Goal: Information Seeking & Learning: Learn about a topic

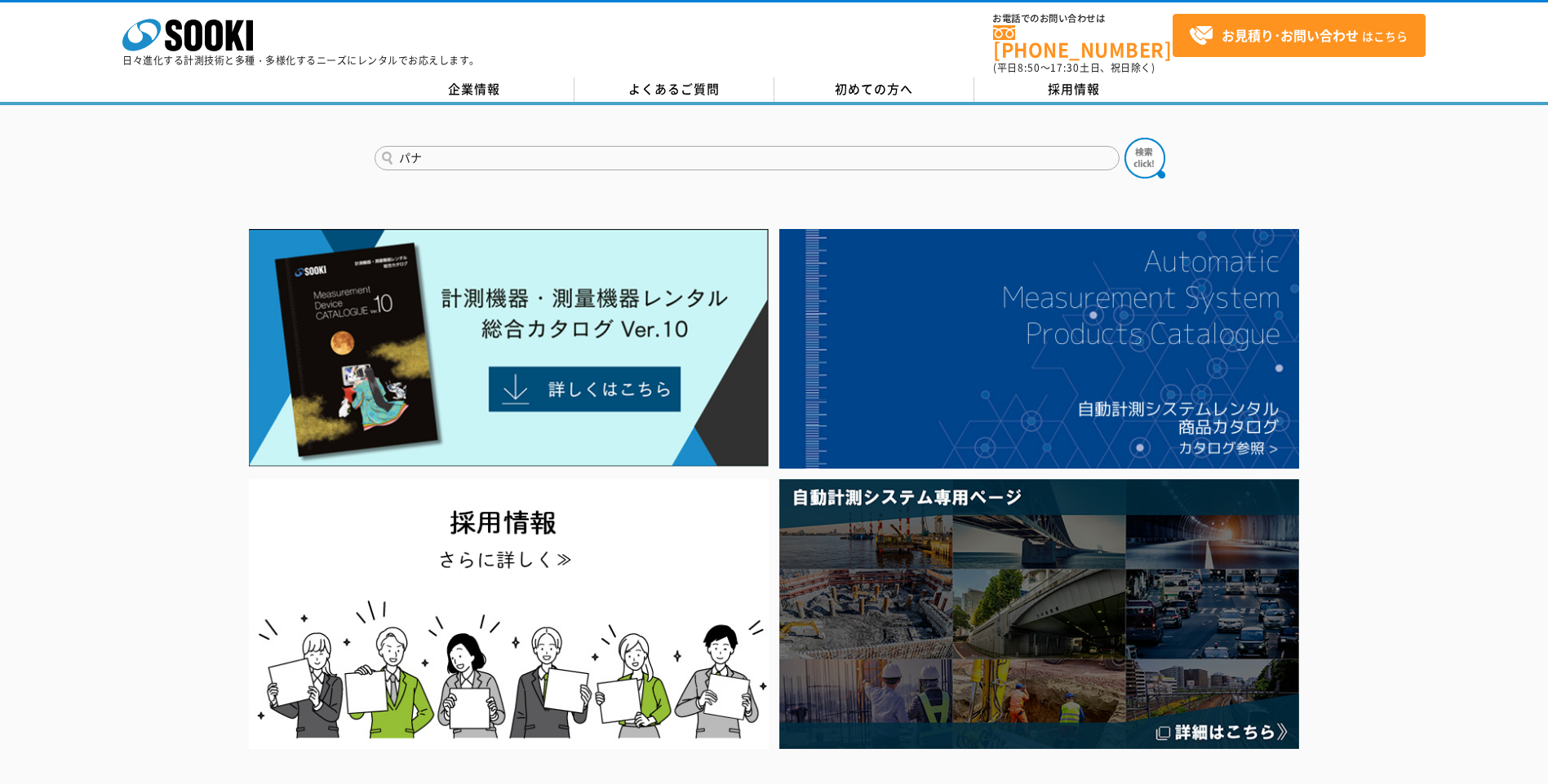
type input "パナ"
click at [1124, 138] on button at bounding box center [1144, 157] width 41 height 41
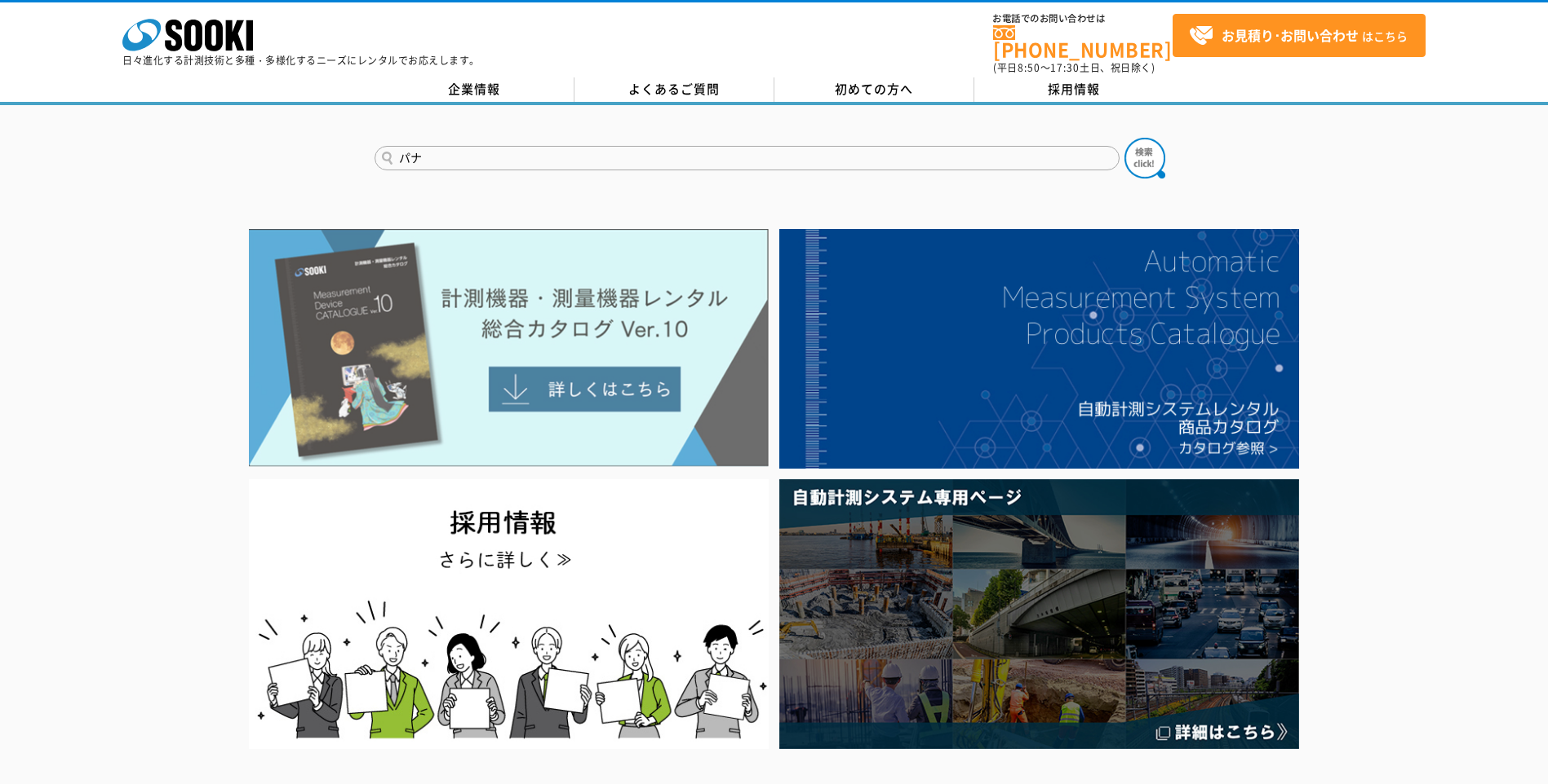
click at [585, 368] on img at bounding box center [508, 347] width 520 height 239
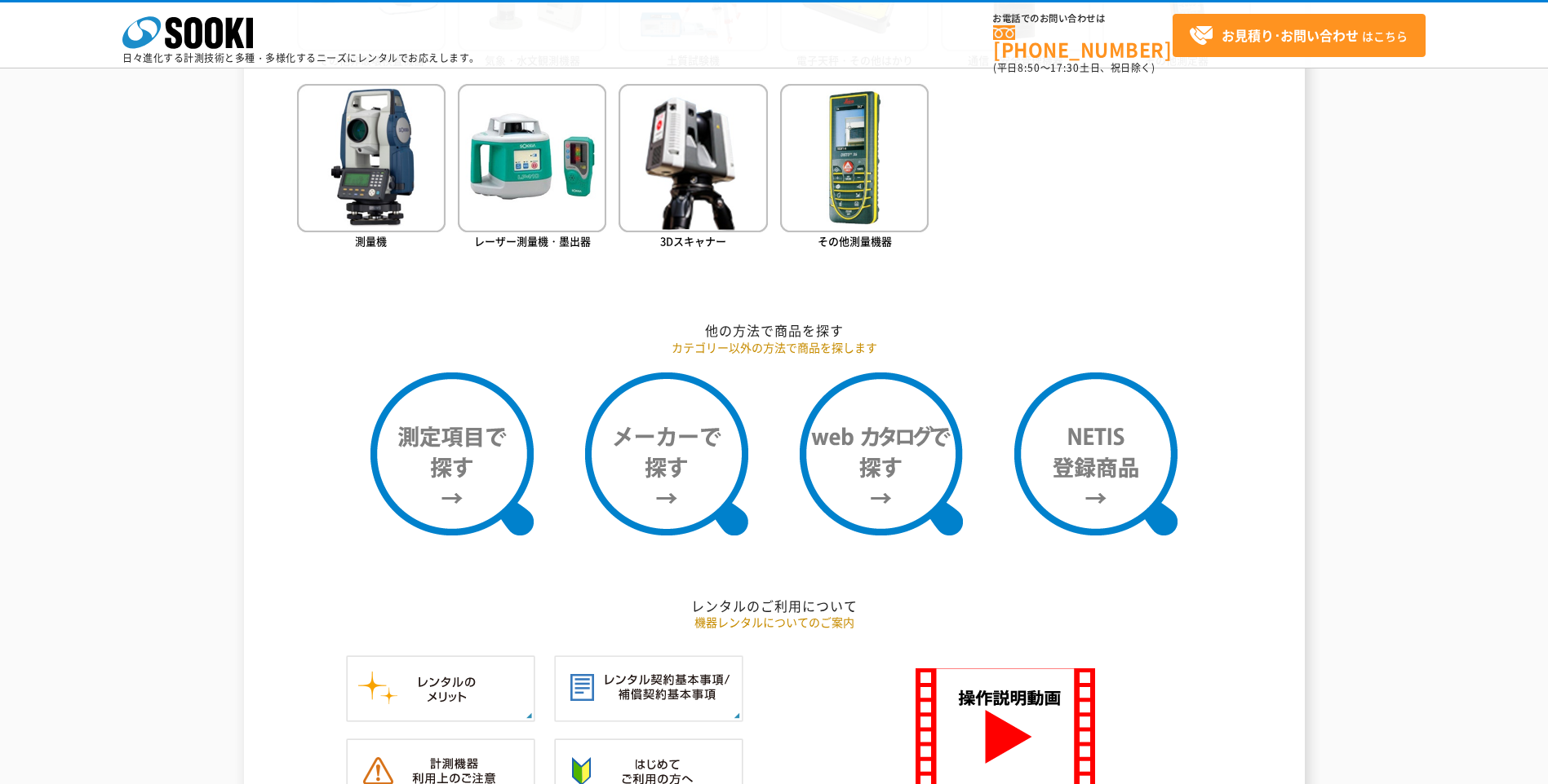
scroll to position [978, 0]
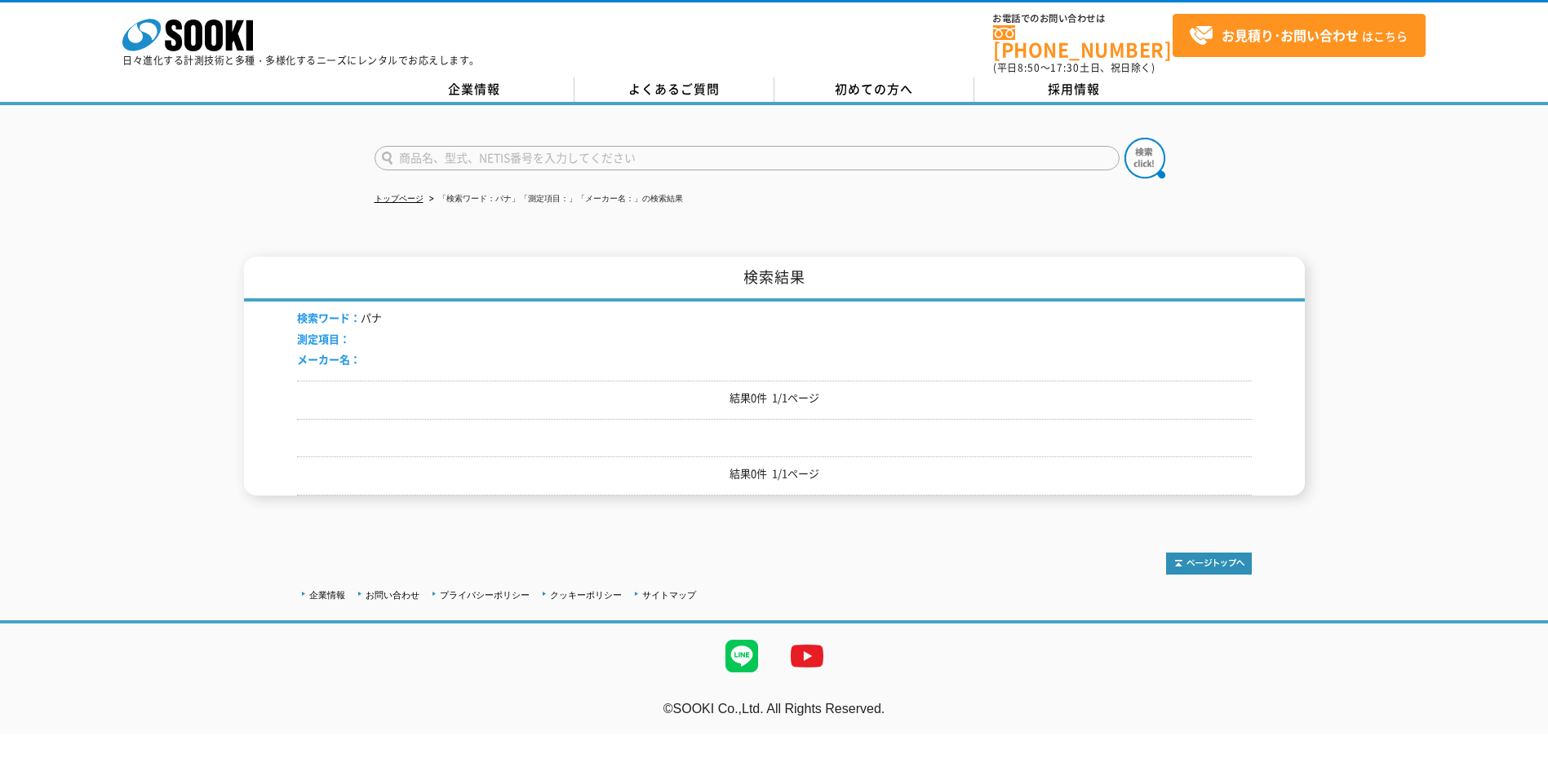
click at [537, 148] on input "text" at bounding box center [747, 157] width 745 height 25
type input "有線"
click at [1124, 138] on button at bounding box center [1144, 157] width 41 height 41
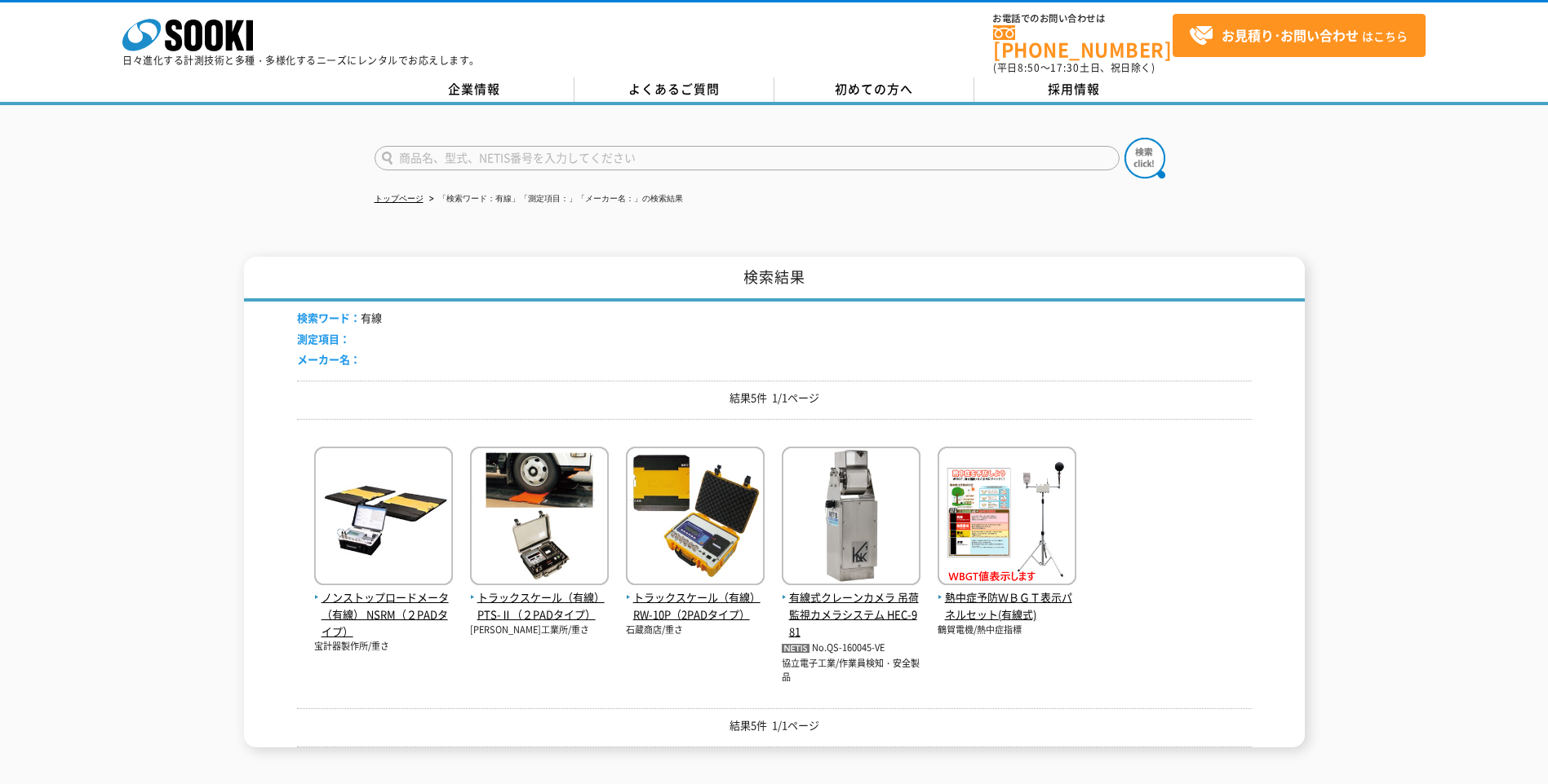
click at [483, 153] on input "text" at bounding box center [747, 157] width 745 height 25
type input "有線通話"
click at [1124, 138] on button at bounding box center [1144, 157] width 41 height 41
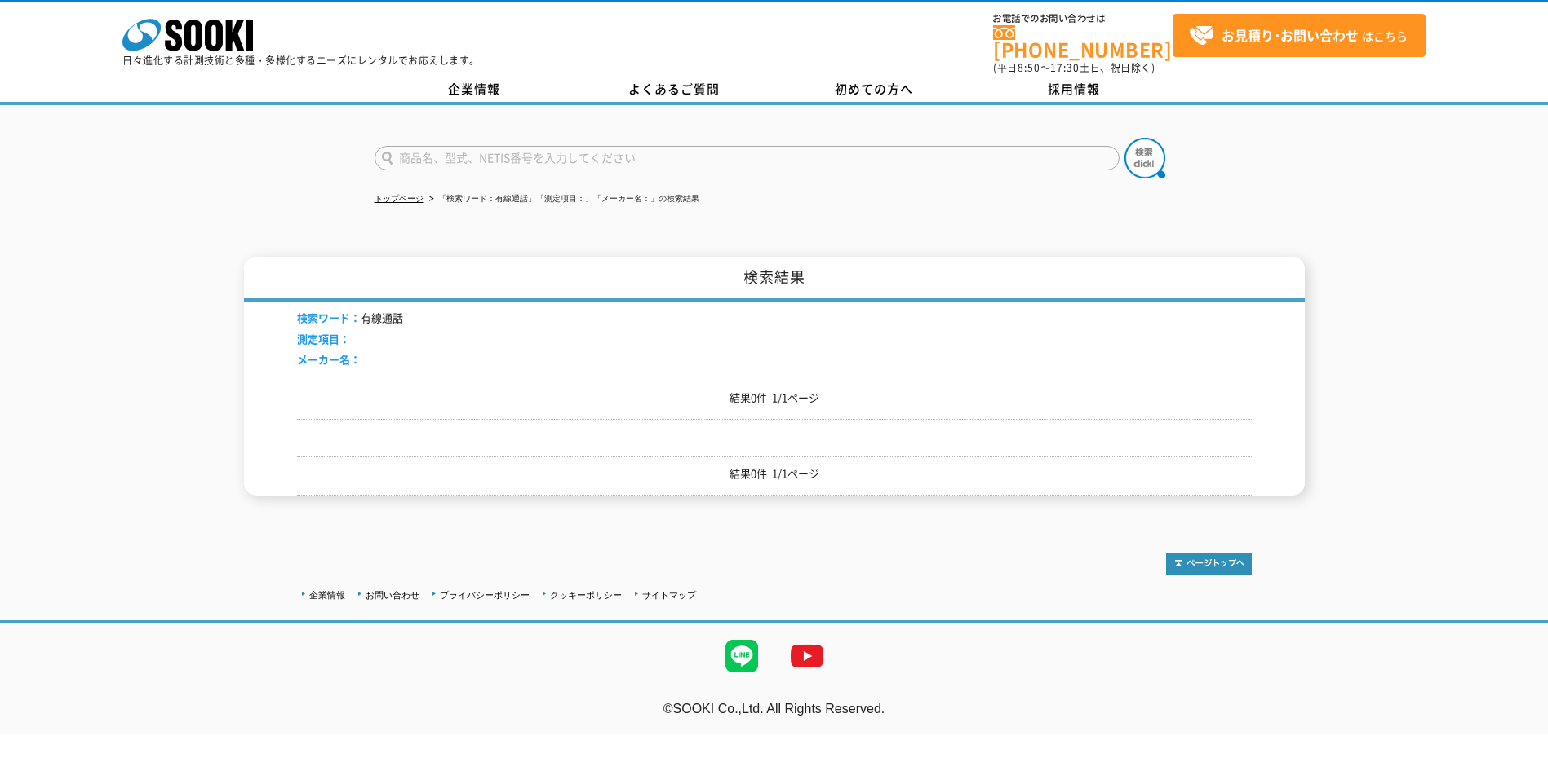
click at [483, 153] on input "text" at bounding box center [747, 157] width 745 height 25
type input "トランシーバー"
click at [1124, 138] on button at bounding box center [1144, 157] width 41 height 41
